Goal: Navigation & Orientation: Find specific page/section

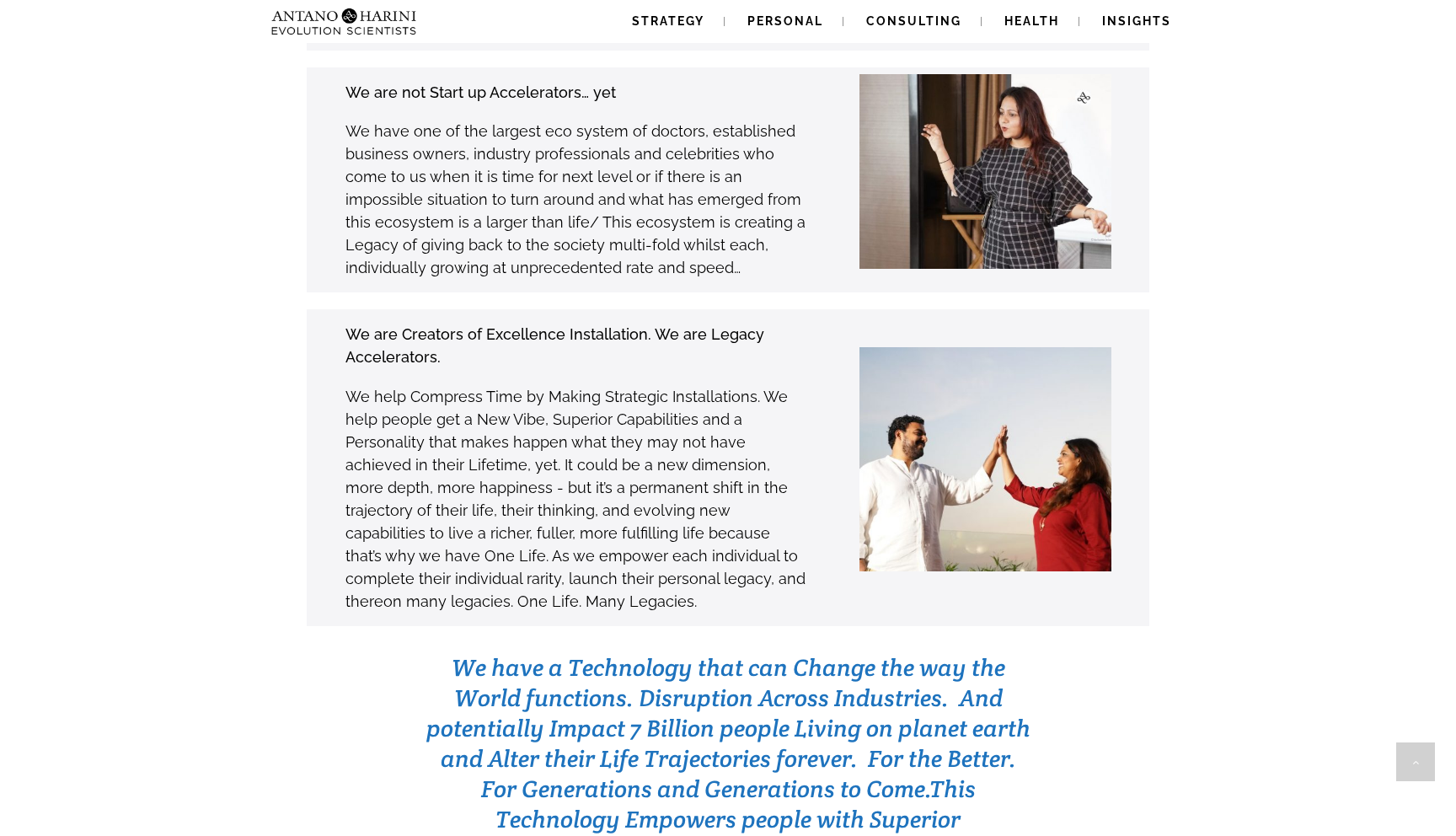
scroll to position [4777, 0]
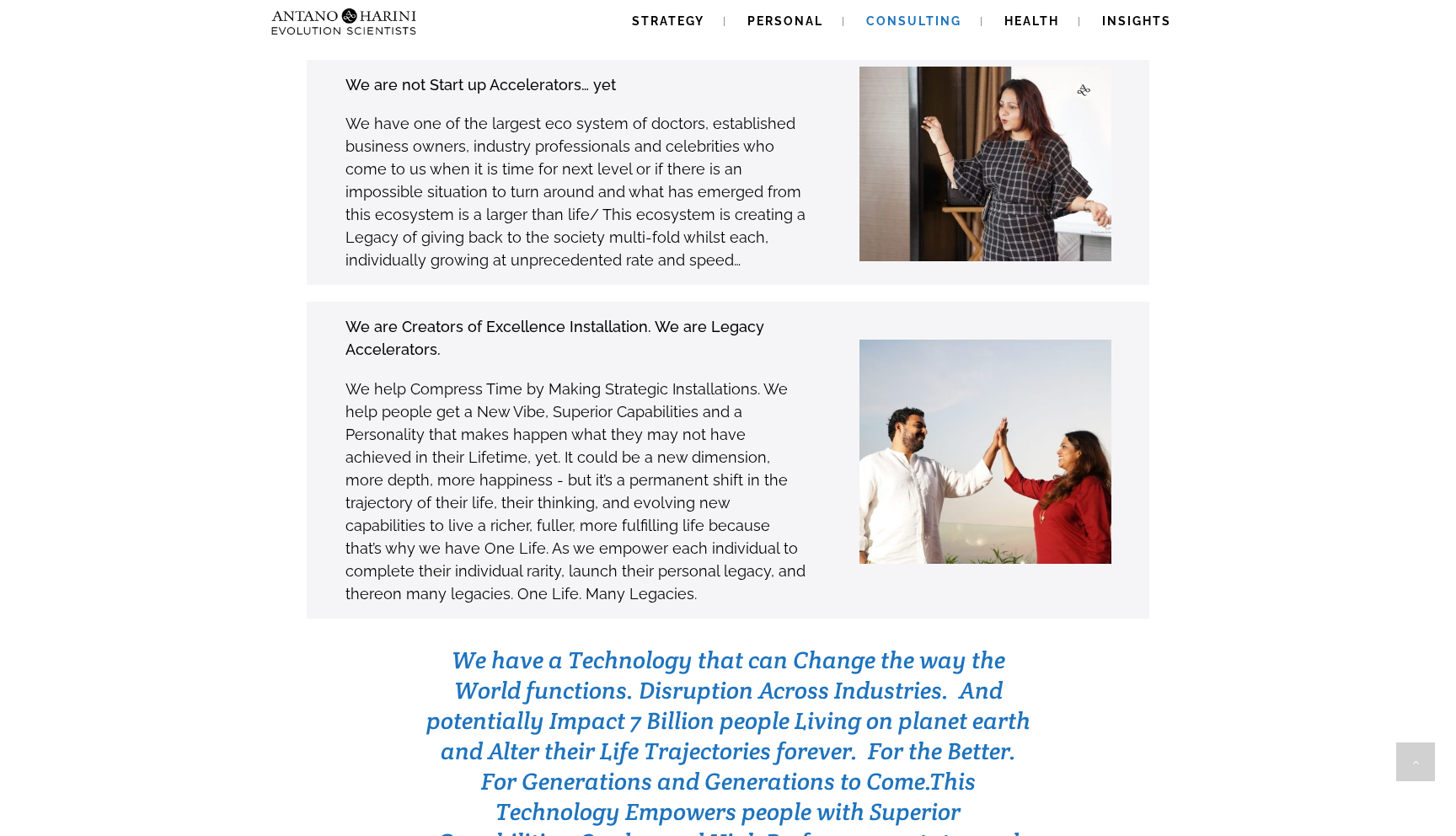
click at [919, 20] on span "Consulting" at bounding box center [914, 21] width 95 height 13
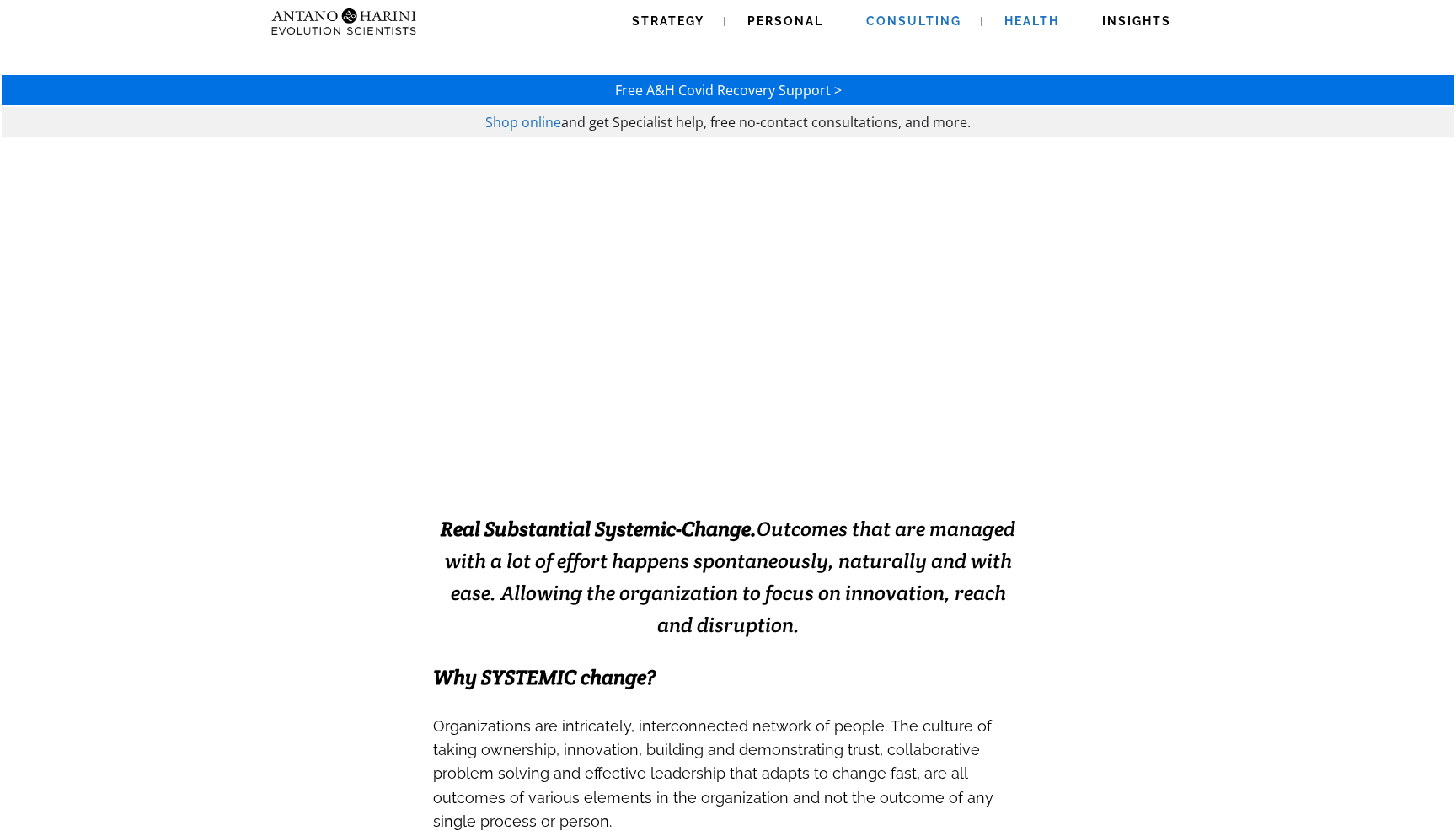
click at [1017, 26] on span "Health" at bounding box center [1032, 21] width 55 height 13
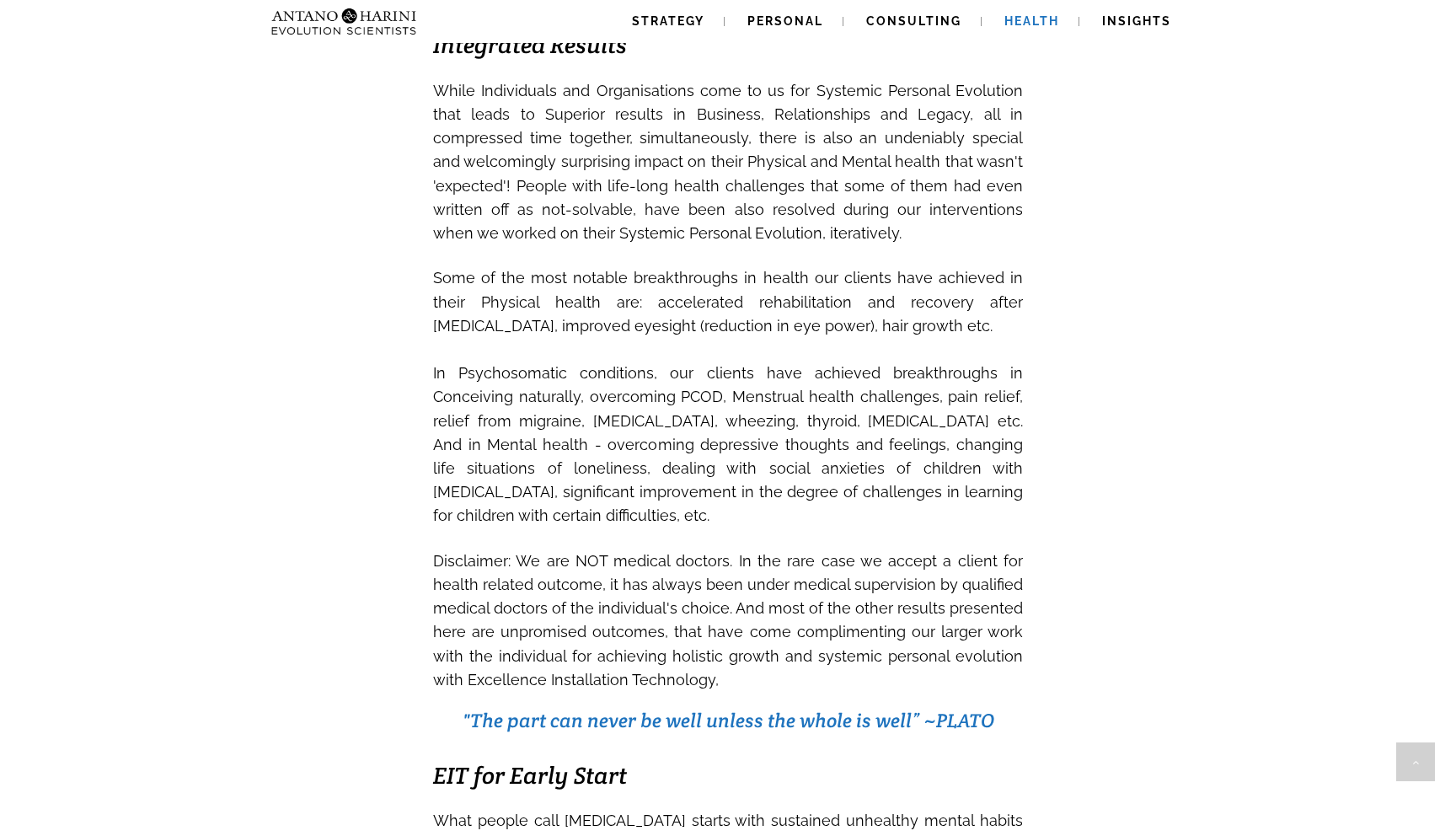
scroll to position [2840, 0]
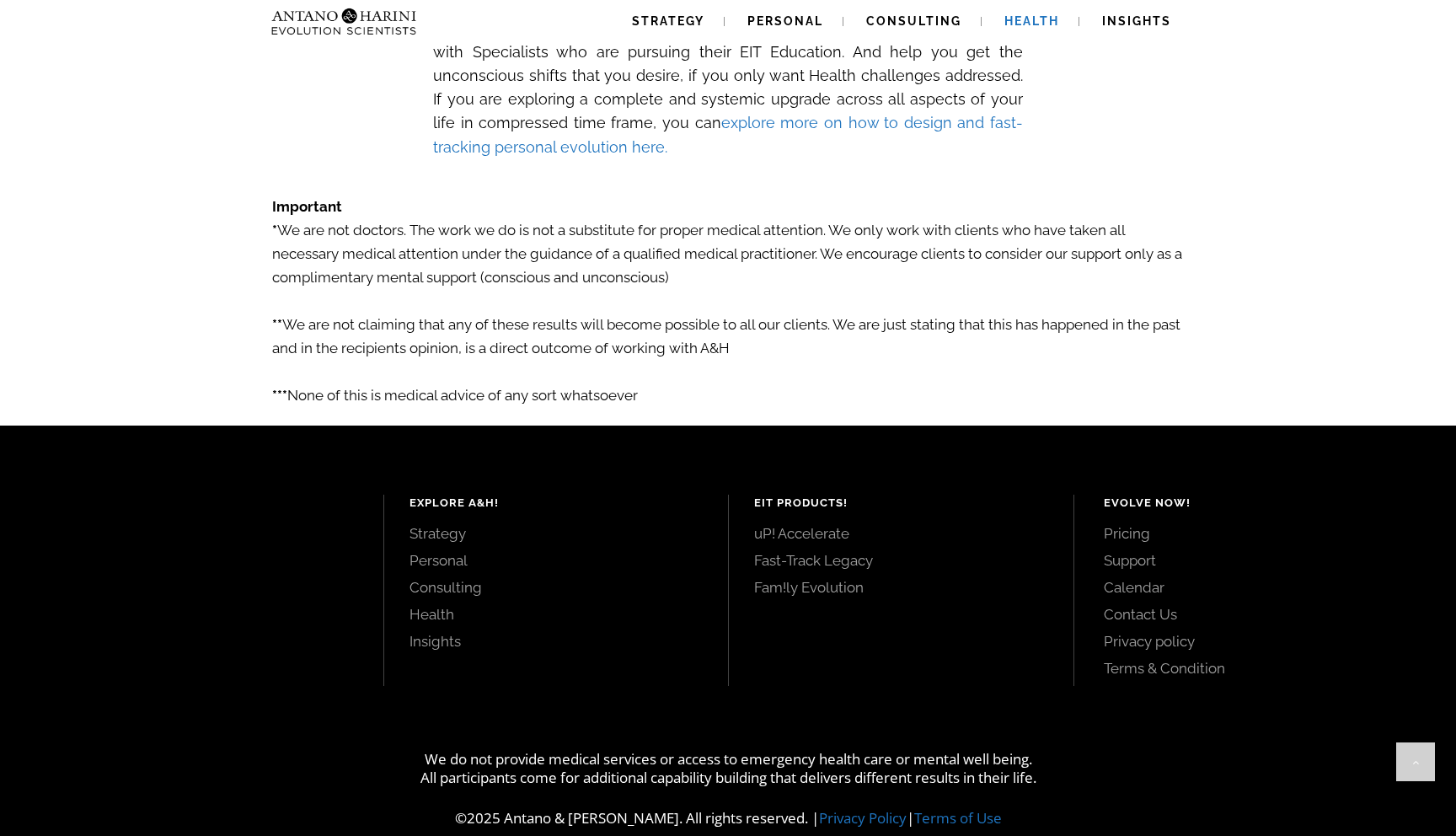
click at [451, 551] on link "Personal" at bounding box center [555, 559] width 294 height 18
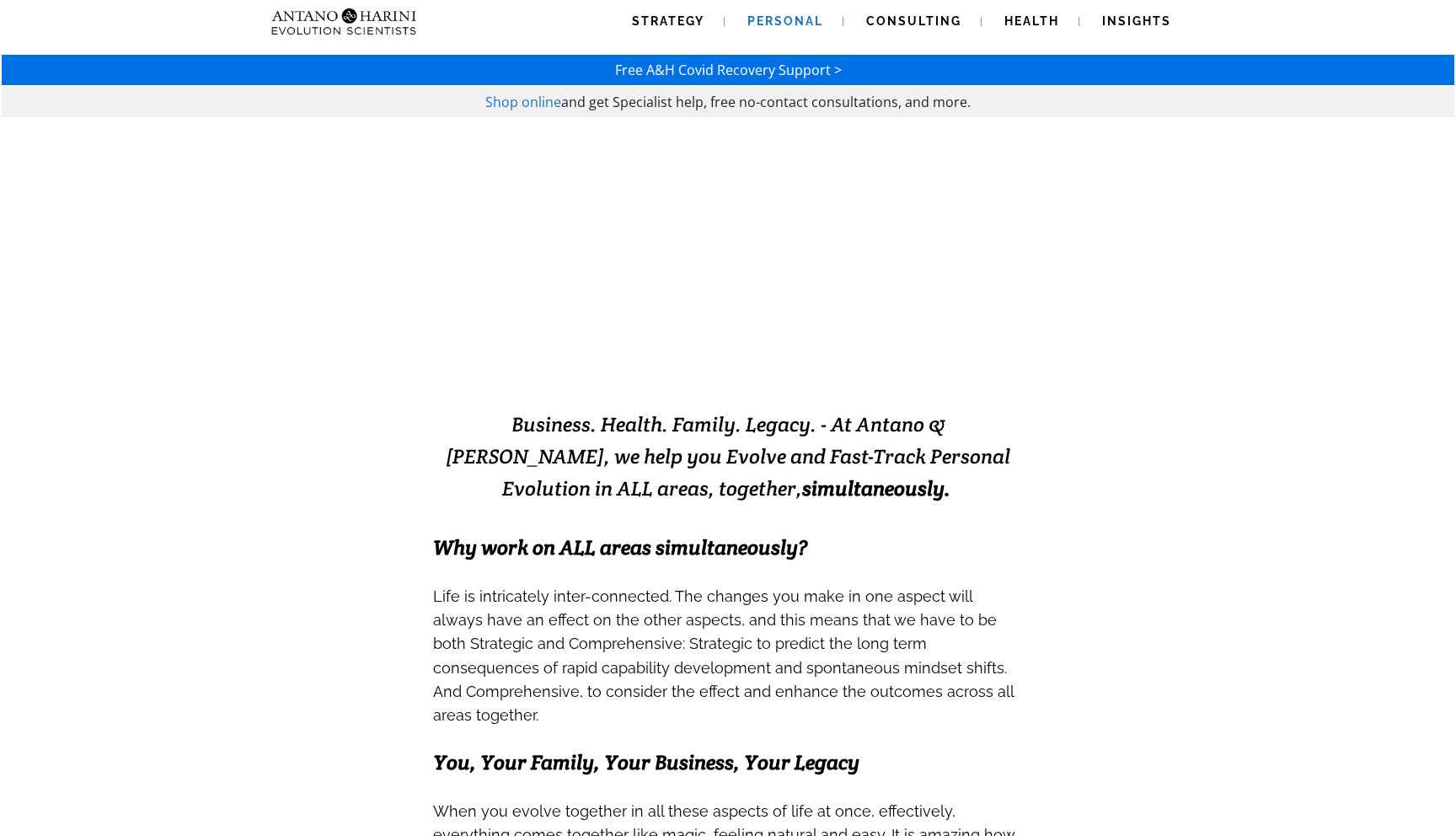
scroll to position [19, 0]
